Goal: Task Accomplishment & Management: Manage account settings

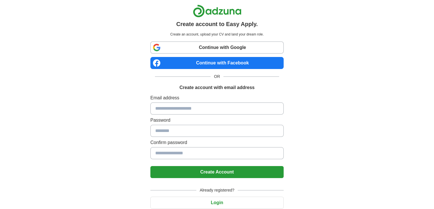
click at [228, 200] on button "Login" at bounding box center [217, 202] width 133 height 12
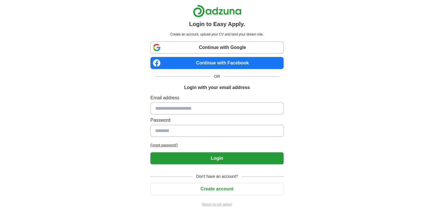
click at [201, 115] on div "Email address Password" at bounding box center [217, 116] width 133 height 45
click at [199, 110] on input at bounding box center [217, 108] width 133 height 12
type input "**********"
click at [202, 135] on input at bounding box center [217, 131] width 133 height 12
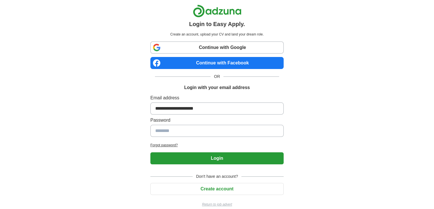
click at [258, 154] on button "Login" at bounding box center [217, 158] width 133 height 12
